Goal: Transaction & Acquisition: Purchase product/service

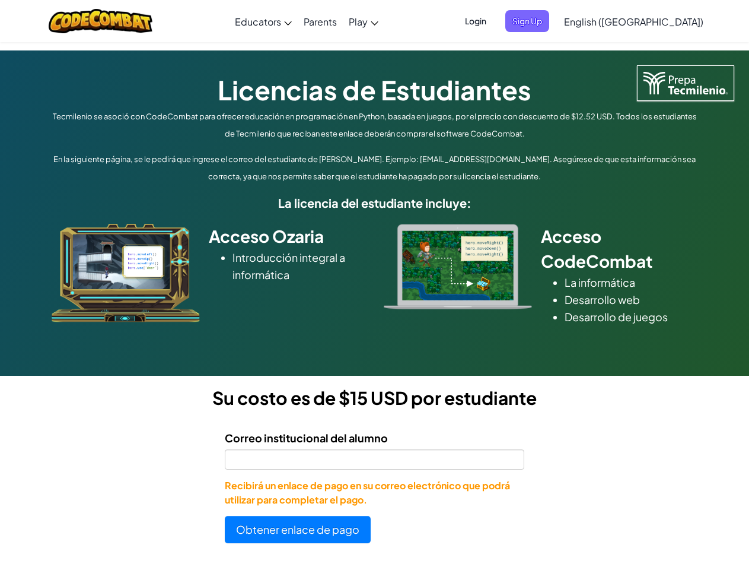
click at [375, 285] on div at bounding box center [458, 266] width 166 height 85
click at [494, 21] on span "Login" at bounding box center [476, 21] width 36 height 22
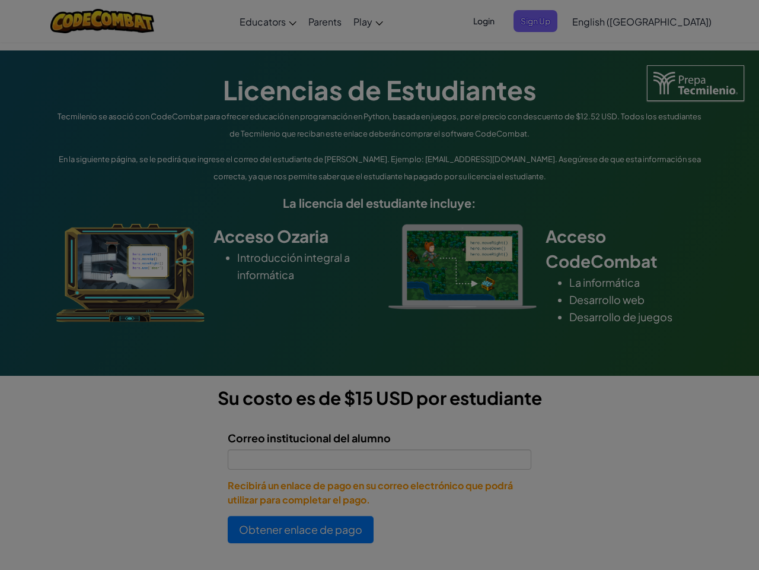
click at [0, 0] on input "Email or Username :" at bounding box center [0, 0] width 0 height 0
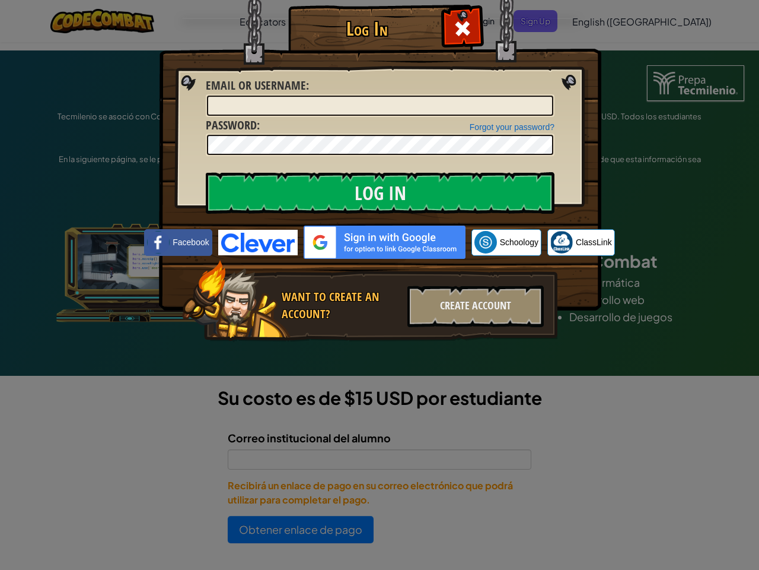
click at [600, 21] on div "Log In Unknown Error Email or Username : Forgot your password? Password : Log I…" at bounding box center [379, 285] width 759 height 570
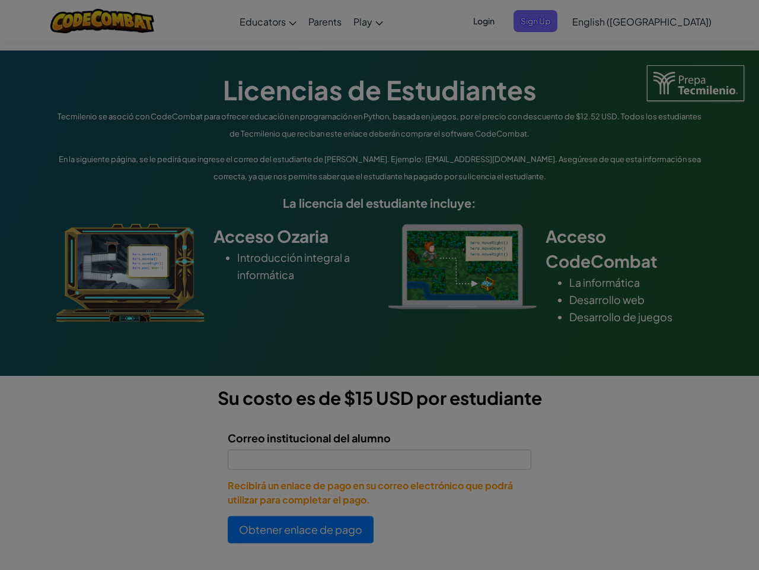
click at [600, 21] on div "Log In Unknown Error Email or Username : Forgot your password? Password : Log I…" at bounding box center [379, 285] width 759 height 570
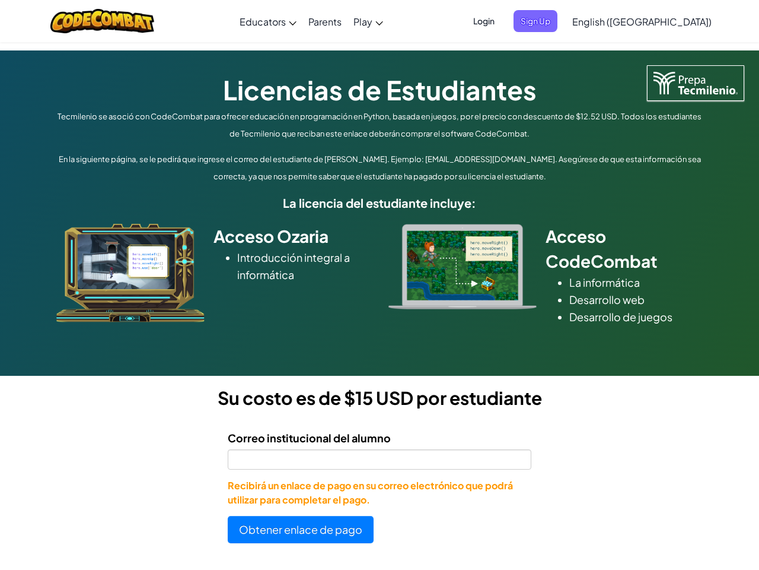
click at [663, 21] on div at bounding box center [379, 285] width 759 height 570
click at [298, 529] on button "Obtener enlace de pago" at bounding box center [301, 529] width 146 height 27
